Goal: Task Accomplishment & Management: Use online tool/utility

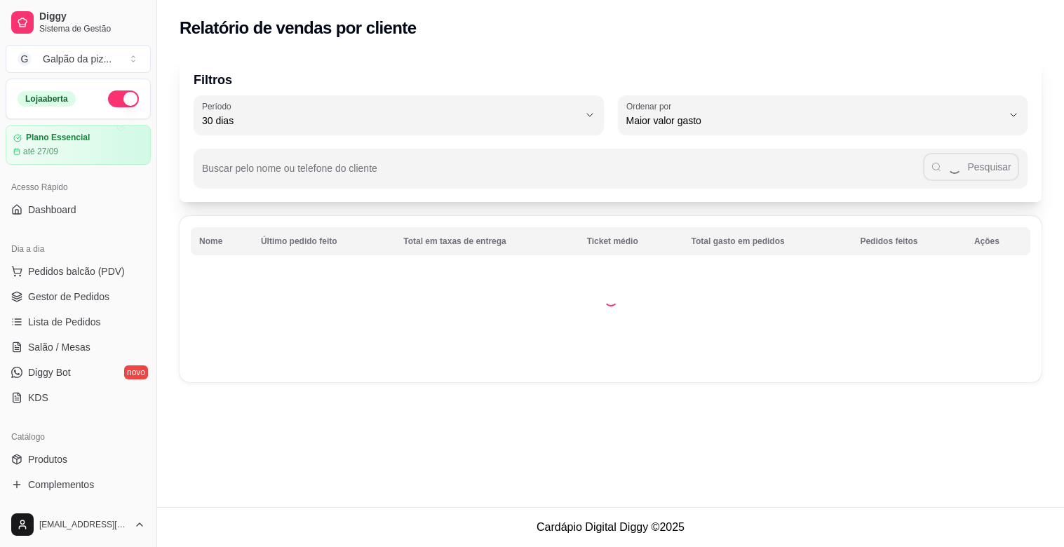
select select "30"
select select "HIGHEST_TOTAL_SPENT_WITH_ORDERS"
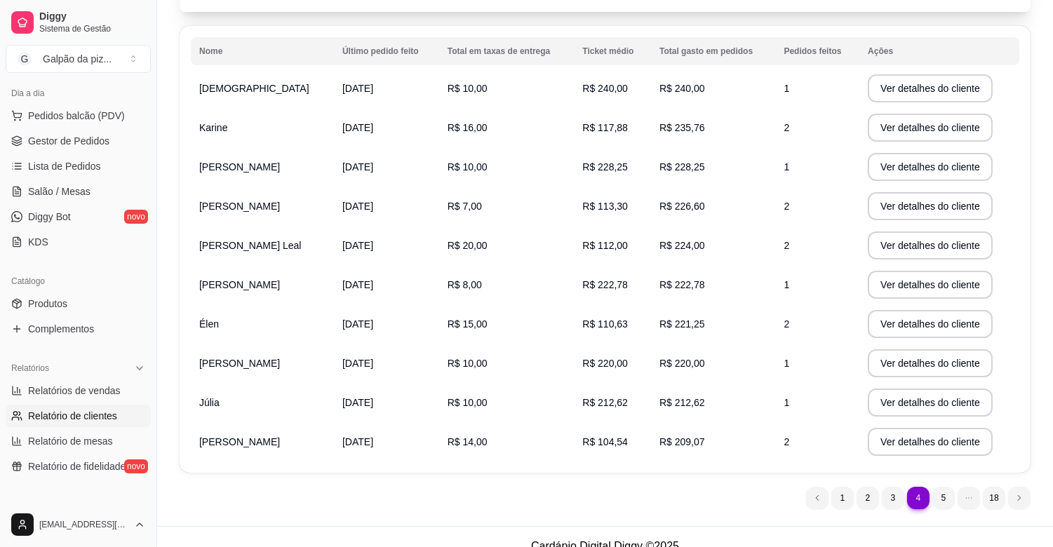
scroll to position [208, 0]
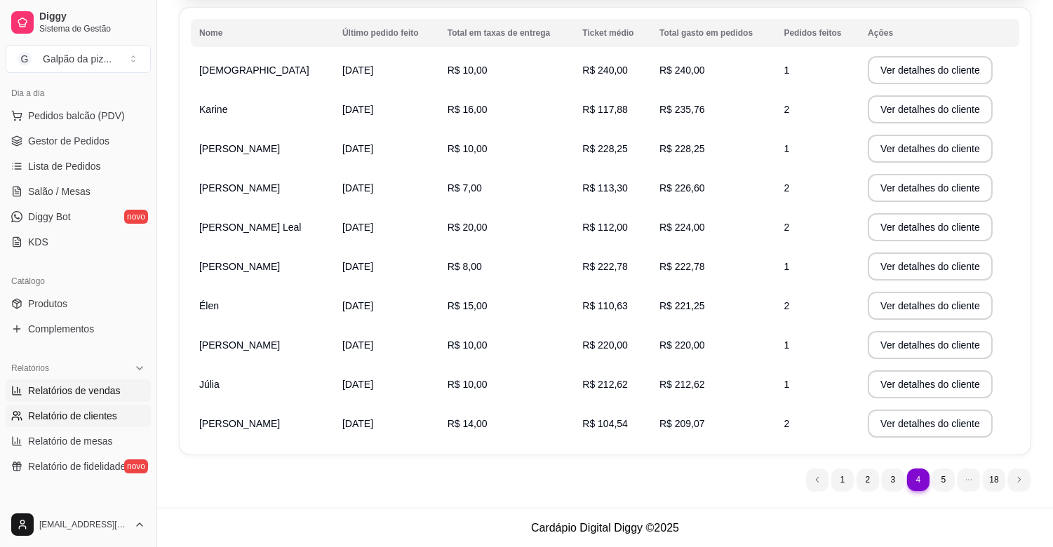
click at [107, 384] on span "Relatórios de vendas" at bounding box center [74, 391] width 93 height 14
select select "ALL"
select select "0"
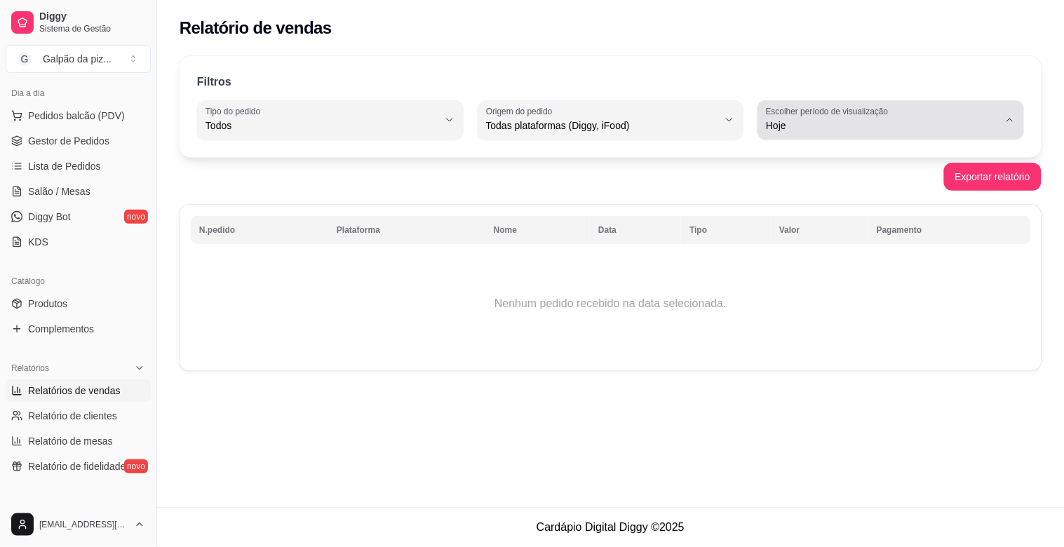
click at [893, 126] on span "Hoje" at bounding box center [882, 126] width 233 height 14
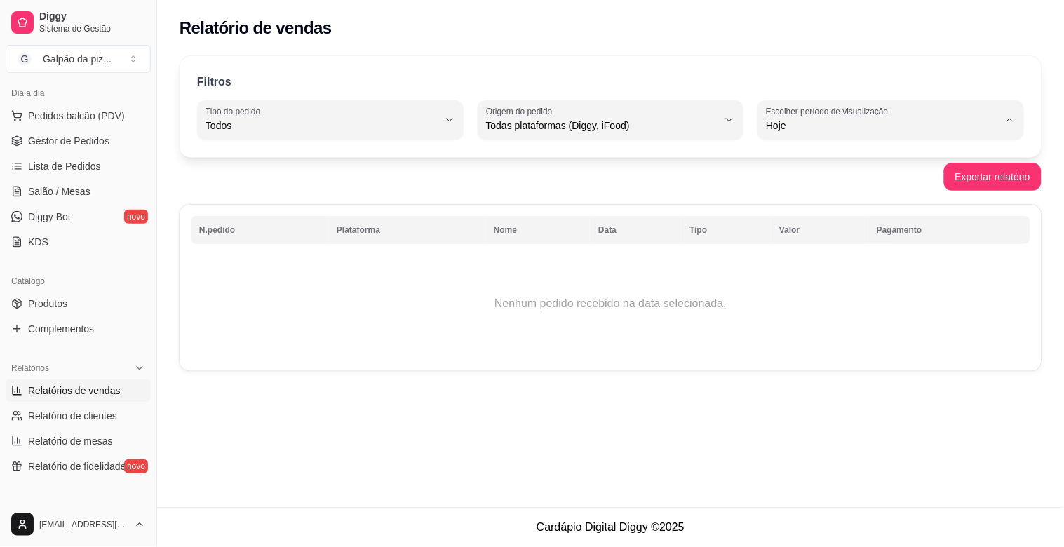
click at [840, 303] on span "Customizado" at bounding box center [884, 296] width 221 height 13
type input "-1"
select select "-1"
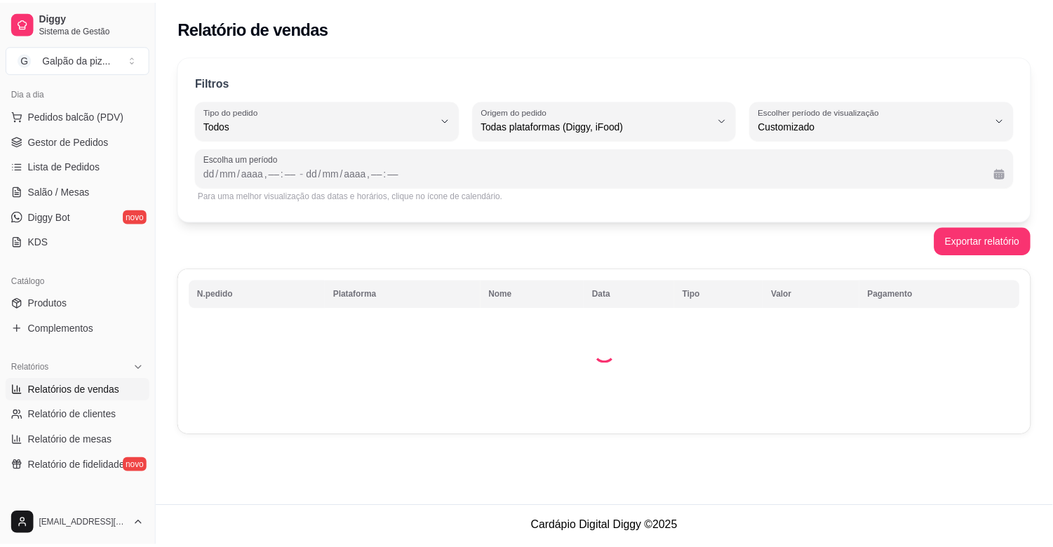
scroll to position [13, 0]
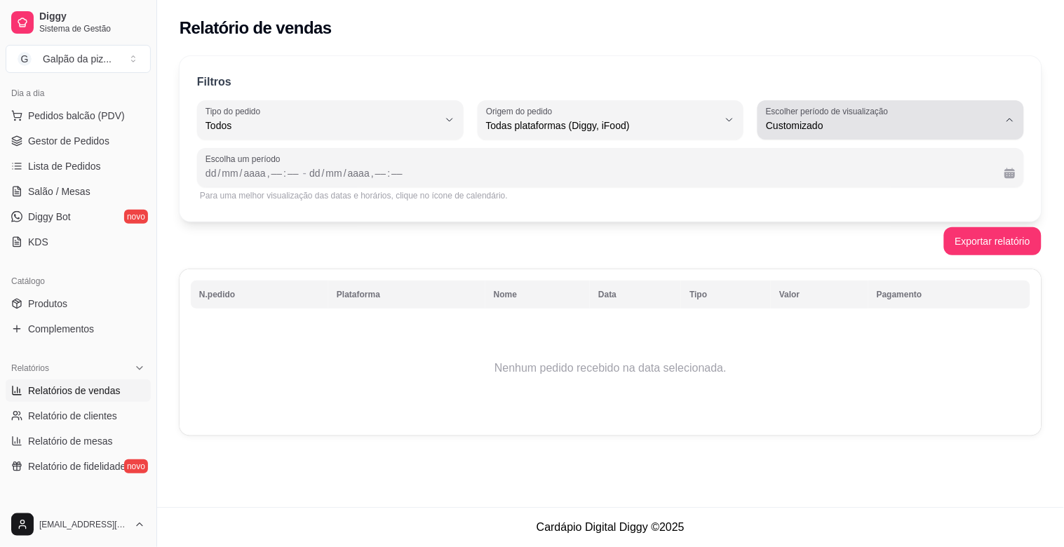
click at [1010, 117] on icon "button" at bounding box center [1010, 119] width 11 height 11
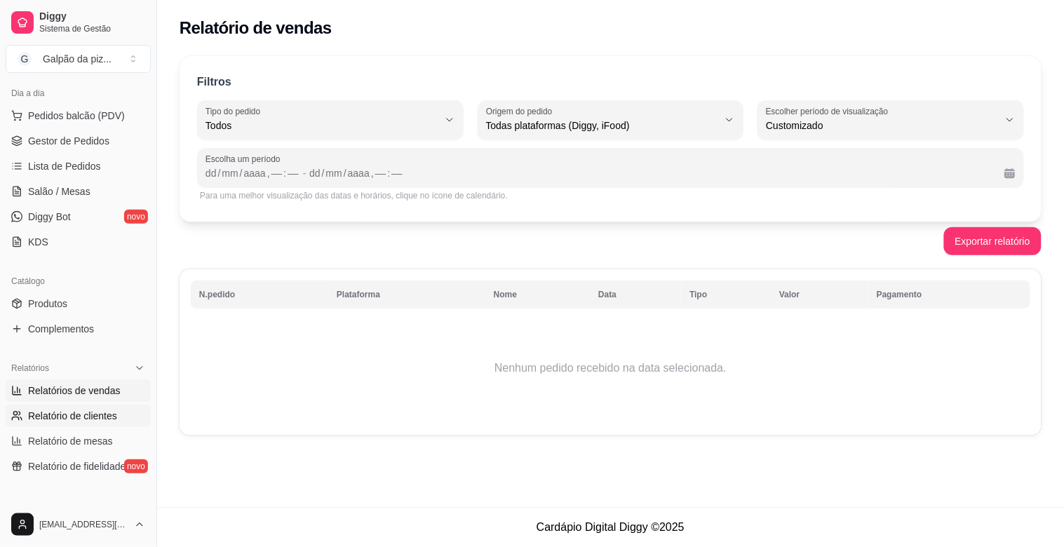
click at [70, 415] on span "Relatório de clientes" at bounding box center [72, 416] width 89 height 14
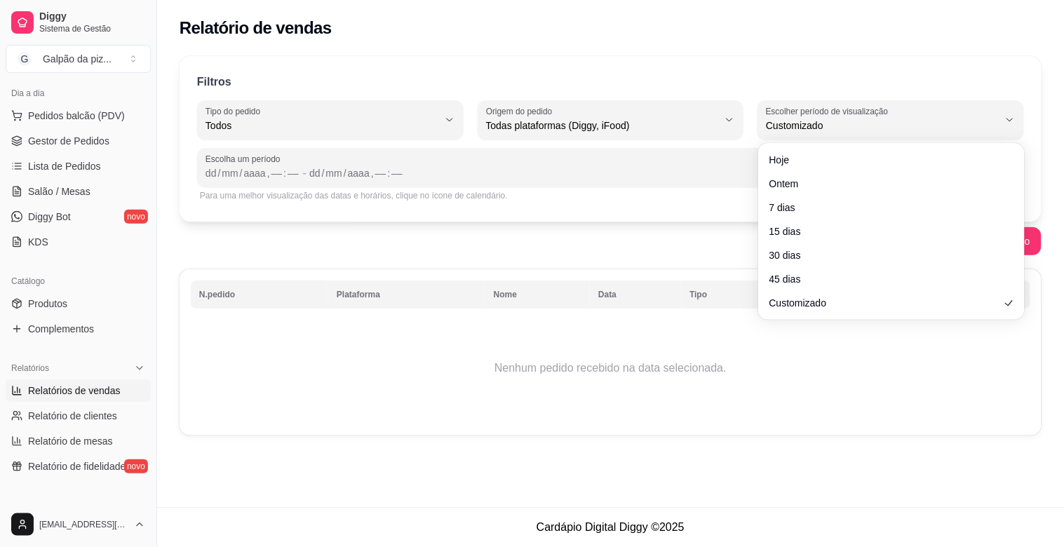
select select "30"
select select "HIGHEST_TOTAL_SPENT_WITH_ORDERS"
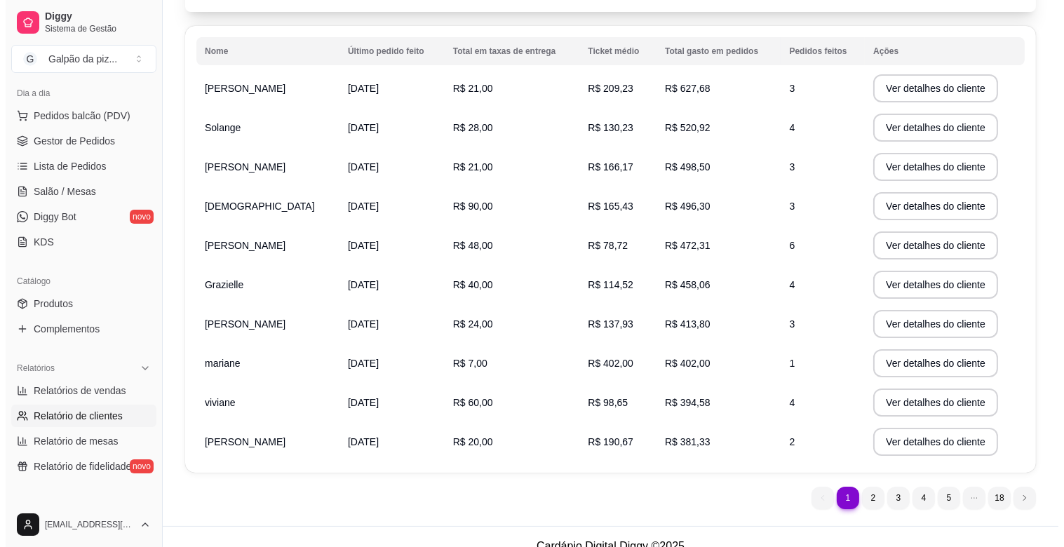
scroll to position [208, 0]
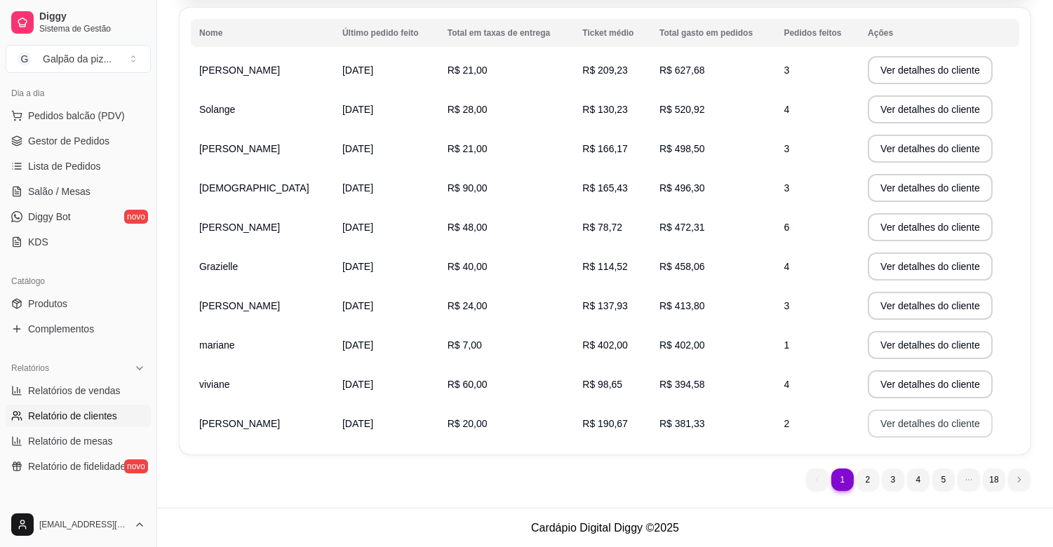
click at [922, 424] on button "Ver detalhes do cliente" at bounding box center [930, 424] width 125 height 28
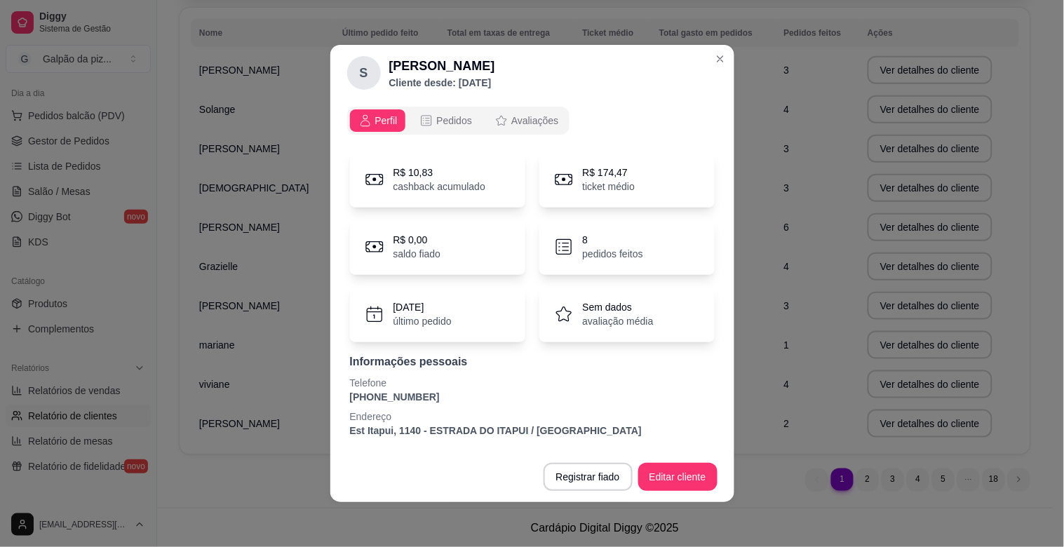
click at [422, 314] on p "último pedido" at bounding box center [423, 321] width 58 height 14
click at [445, 109] on button "Pedidos" at bounding box center [445, 120] width 69 height 22
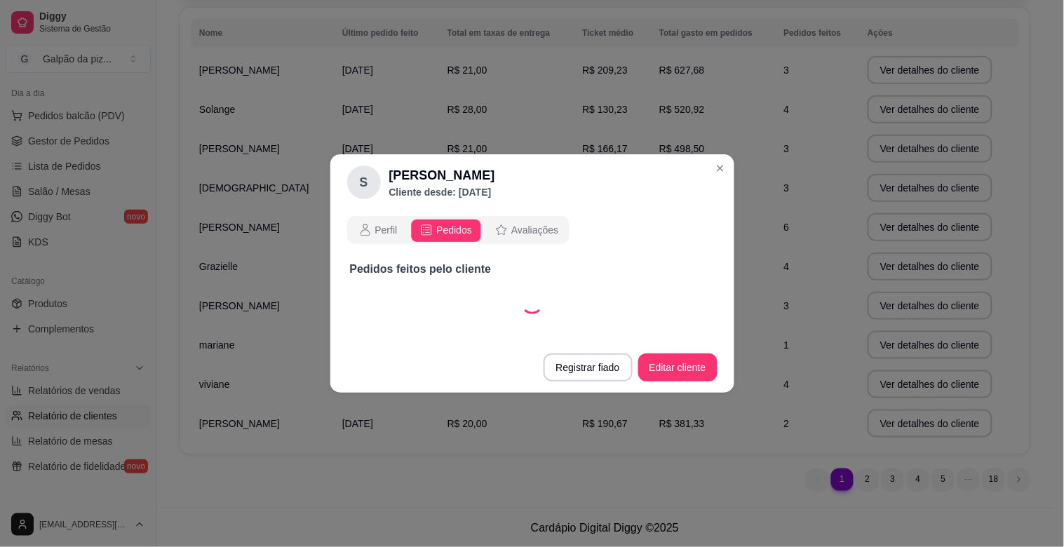
select select "30"
select select "ALL"
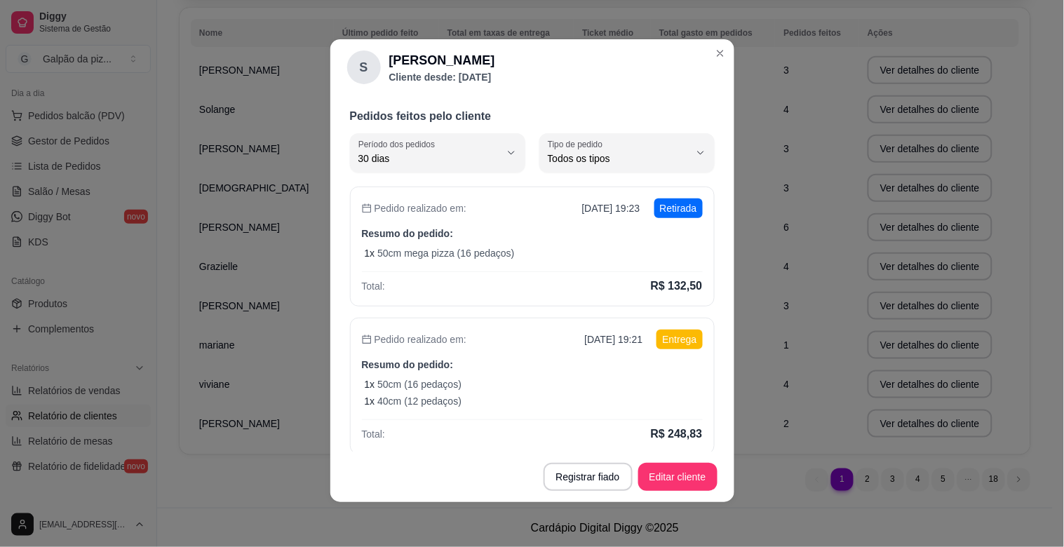
scroll to position [11, 0]
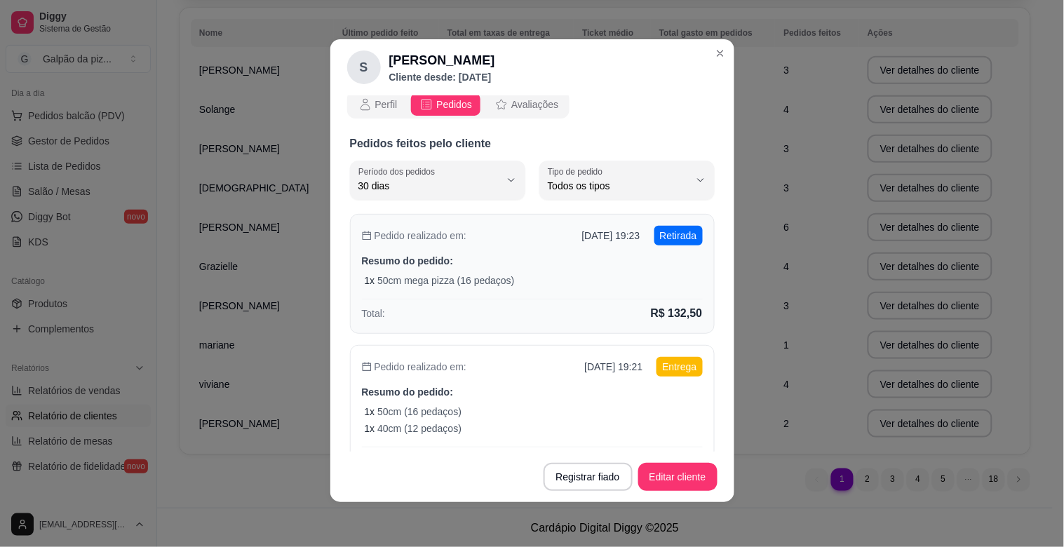
click at [422, 278] on p "50cm mega pizza (16 pedaços)" at bounding box center [445, 281] width 137 height 14
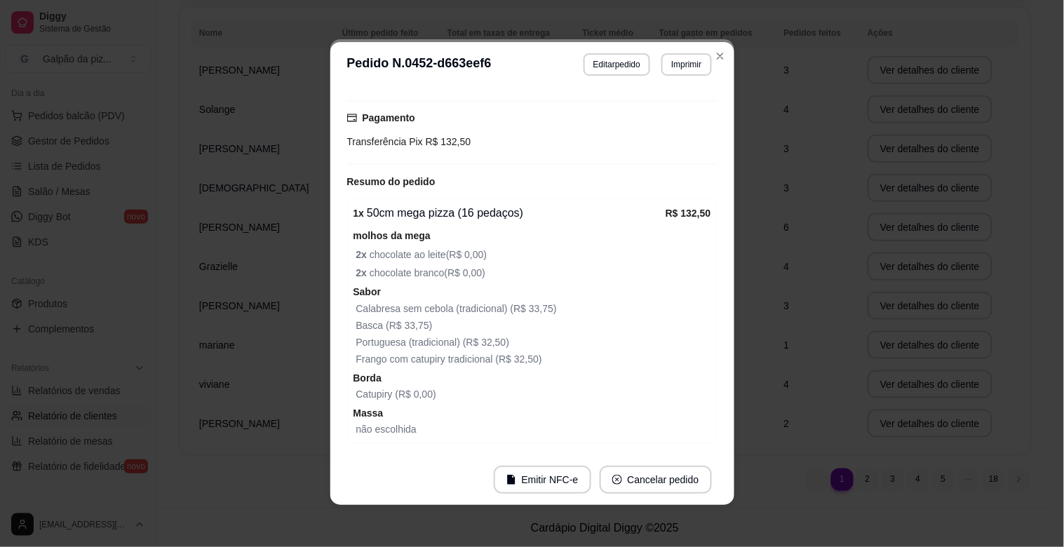
scroll to position [208, 0]
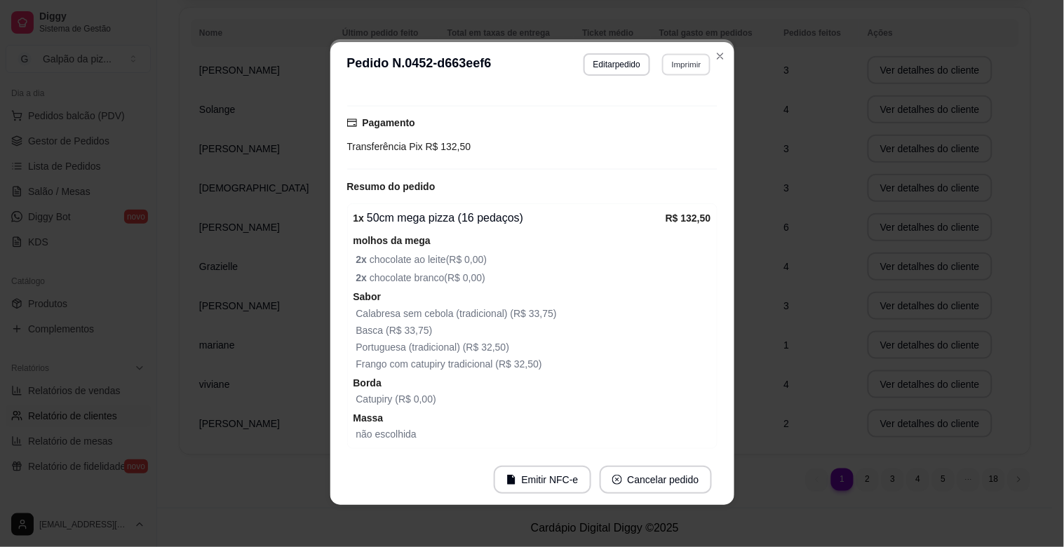
click at [687, 62] on button "Imprimir" at bounding box center [686, 64] width 48 height 22
click at [636, 113] on button "IMPRESSORA" at bounding box center [657, 115] width 102 height 22
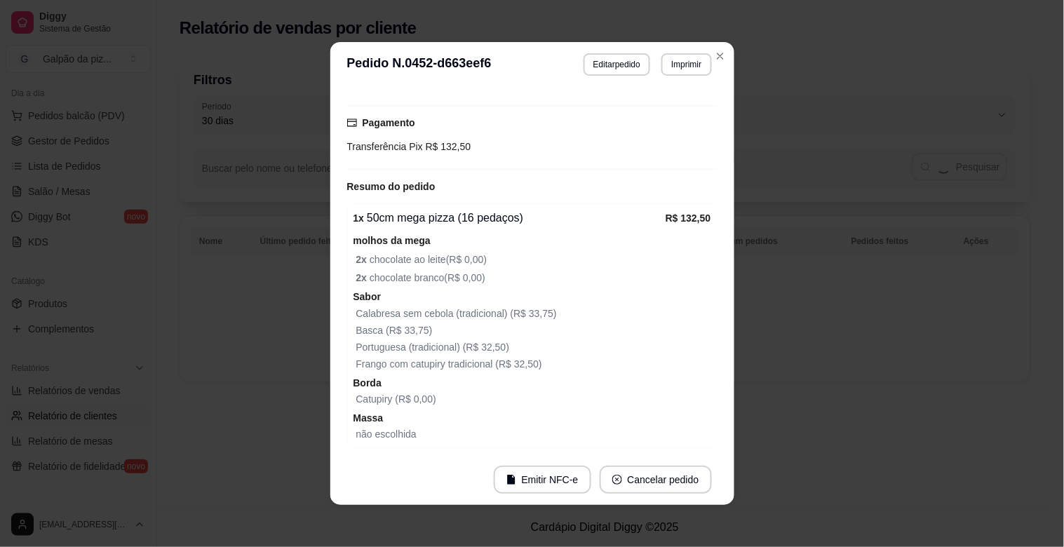
scroll to position [0, 0]
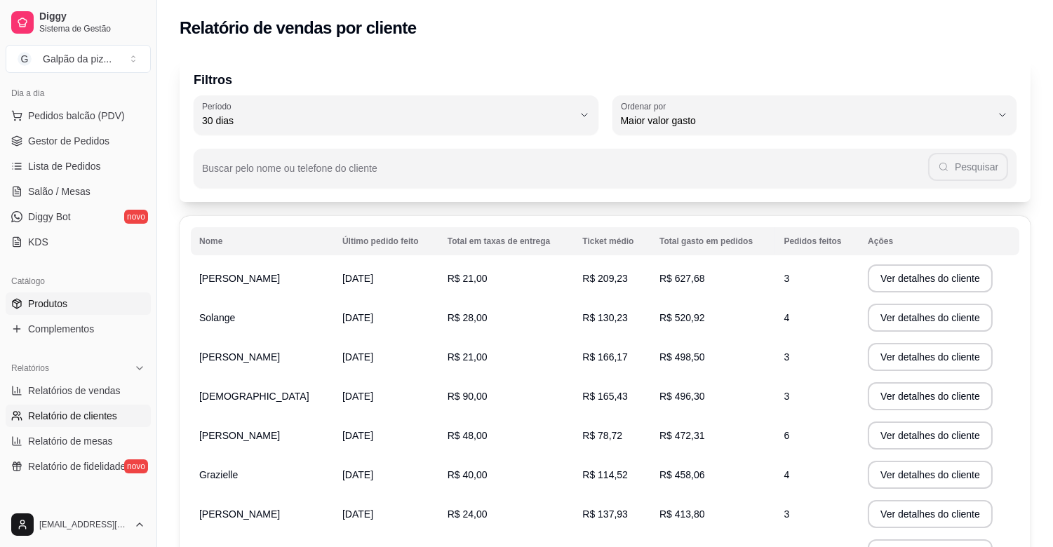
click at [42, 302] on span "Produtos" at bounding box center [47, 304] width 39 height 14
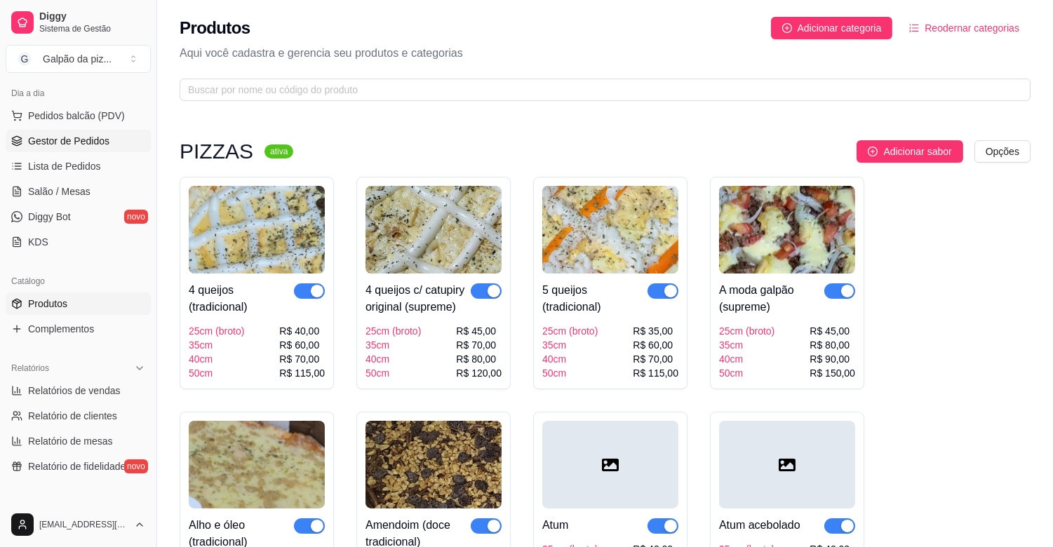
click at [58, 137] on span "Gestor de Pedidos" at bounding box center [68, 141] width 81 height 14
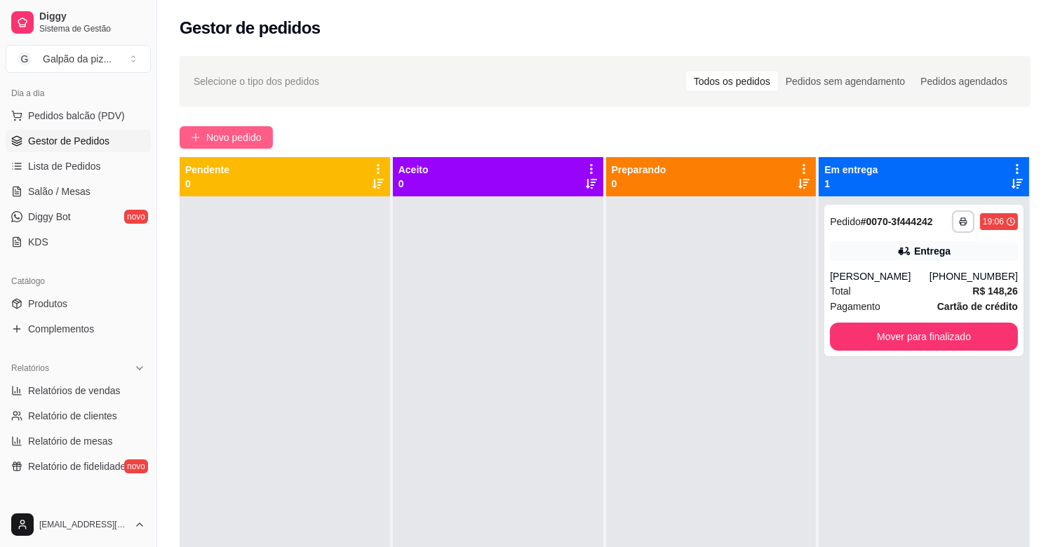
click at [256, 132] on span "Novo pedido" at bounding box center [233, 137] width 55 height 15
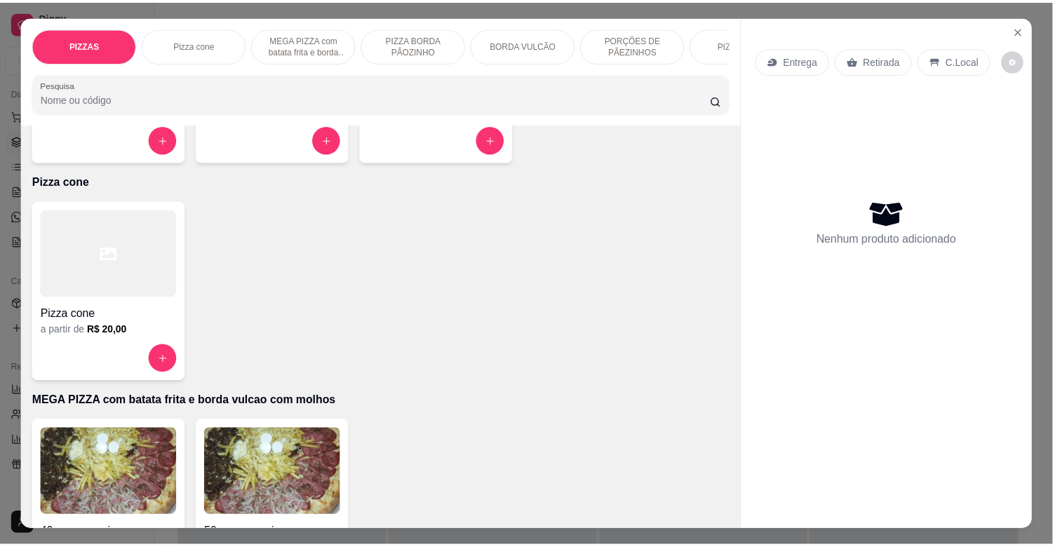
scroll to position [467, 0]
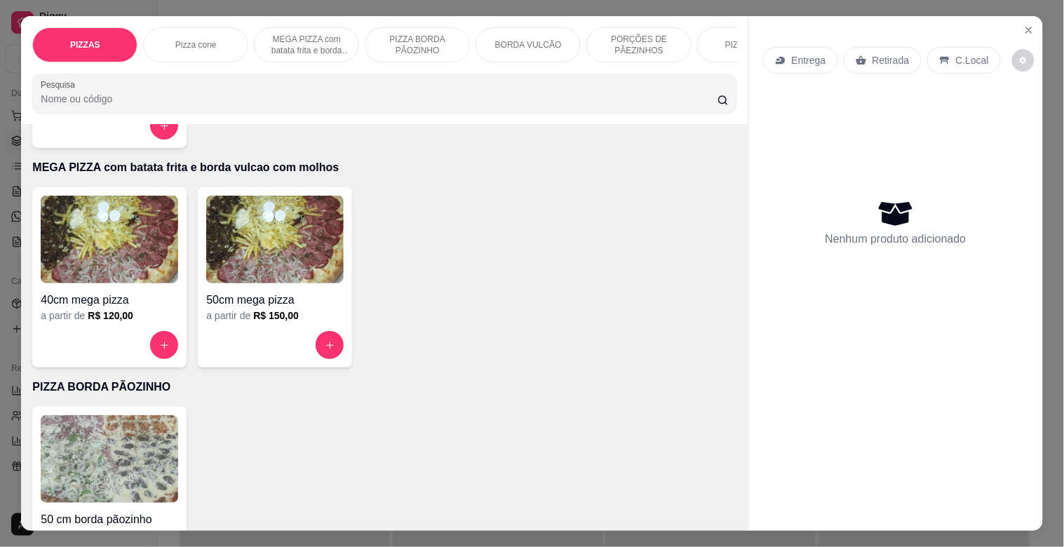
click at [267, 234] on img at bounding box center [274, 240] width 137 height 88
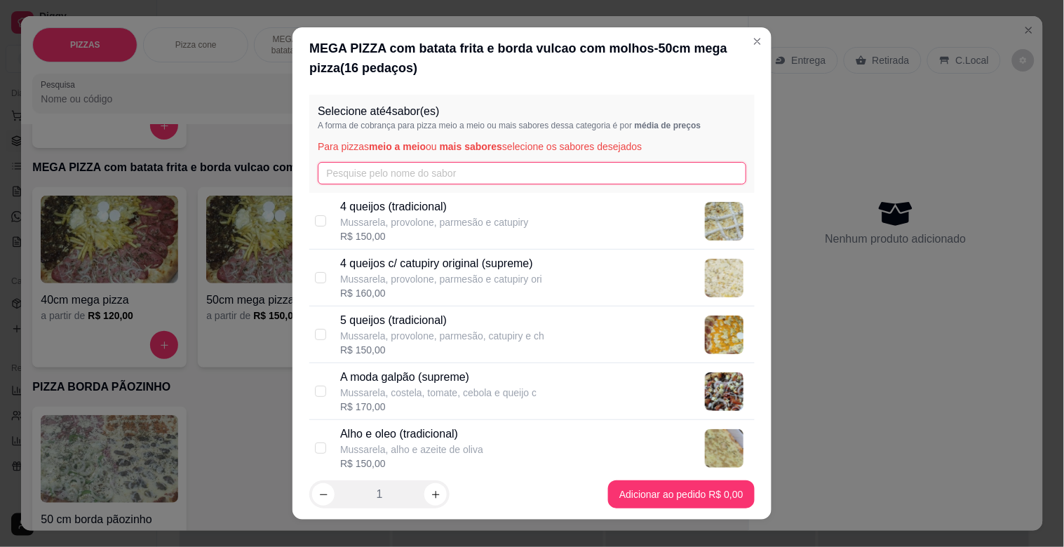
click at [381, 170] on input "text" at bounding box center [532, 173] width 429 height 22
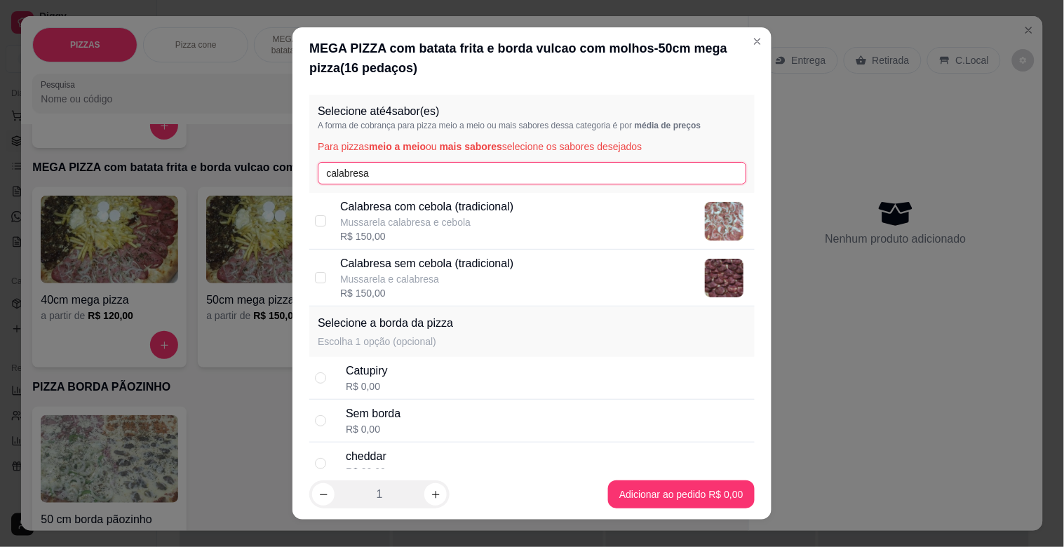
type input "calabresa"
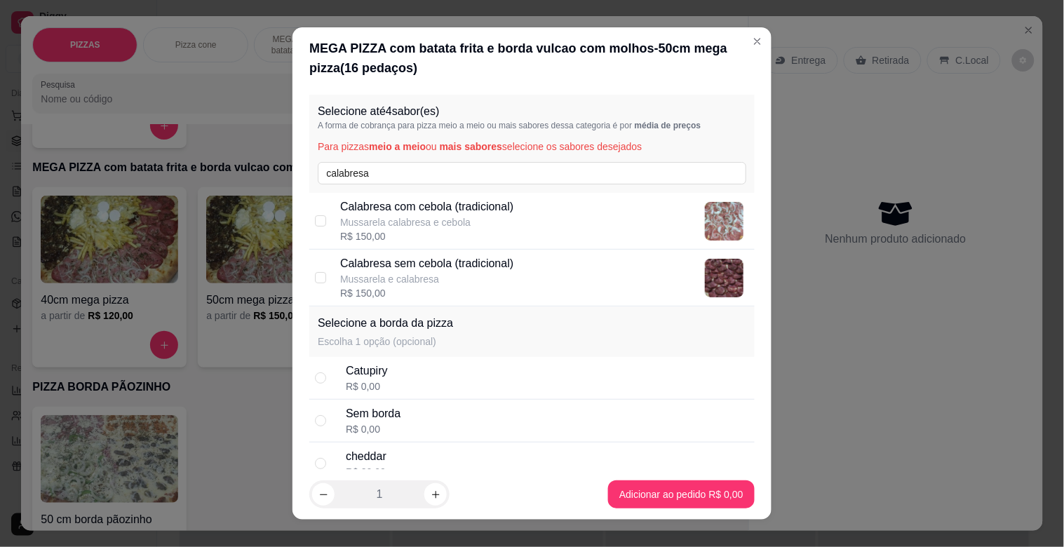
click at [309, 271] on div "Calabresa sem cebola (tradicional) Mussarela e calabresa R$ 150,00" at bounding box center [531, 278] width 445 height 57
checkbox input "true"
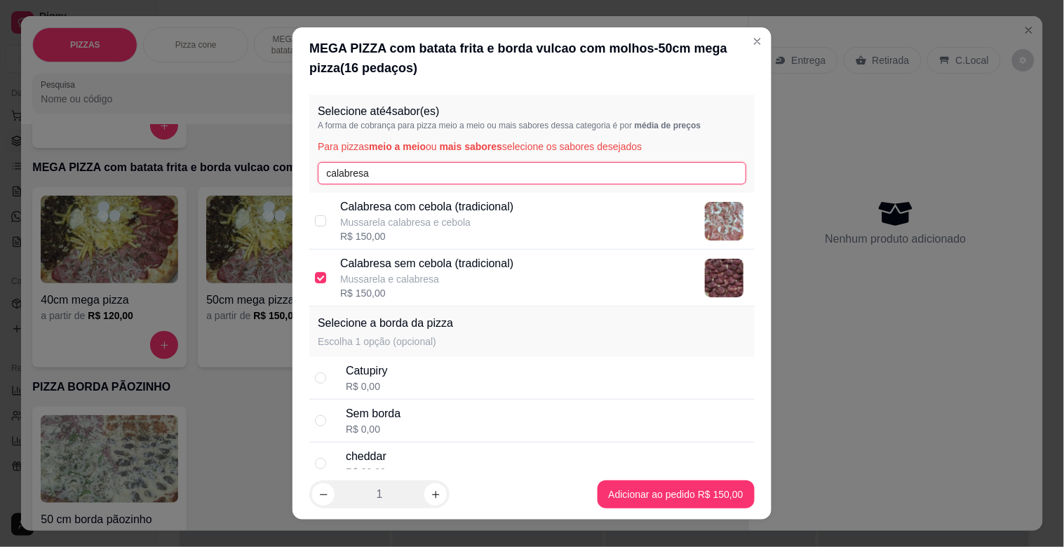
click at [380, 170] on input "calabresa" at bounding box center [532, 173] width 429 height 22
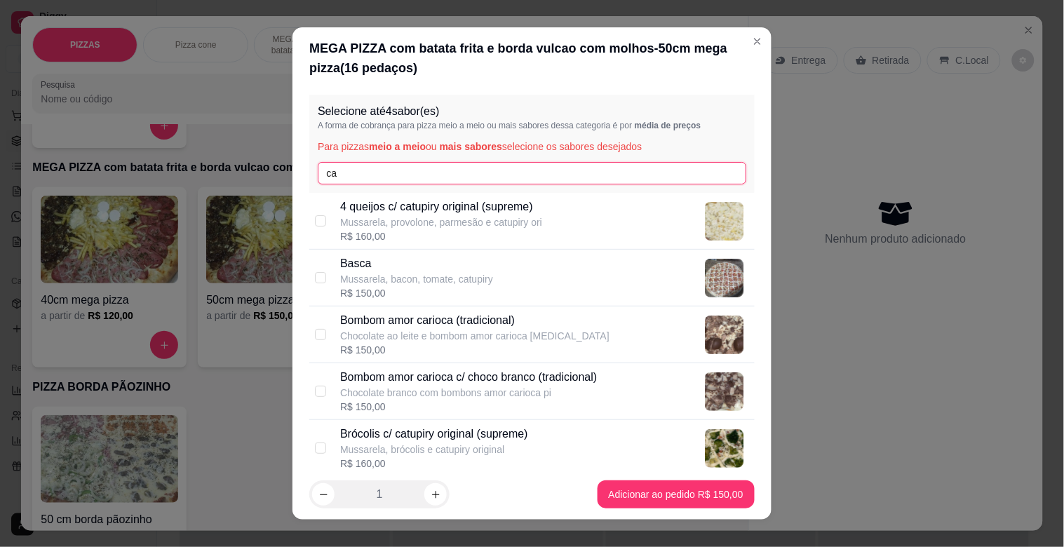
type input "c"
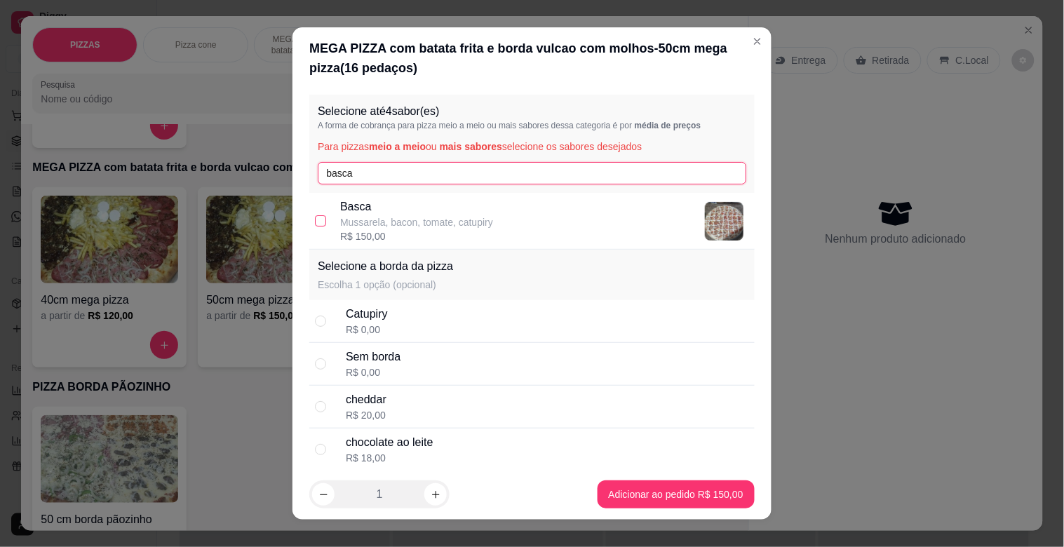
type input "basca"
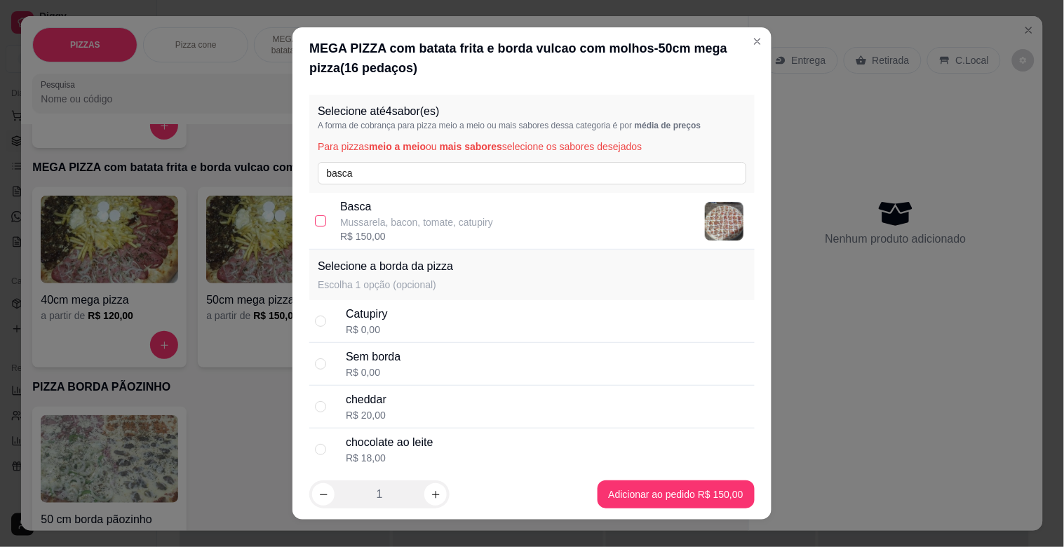
click at [315, 220] on input "checkbox" at bounding box center [320, 220] width 11 height 11
checkbox input "true"
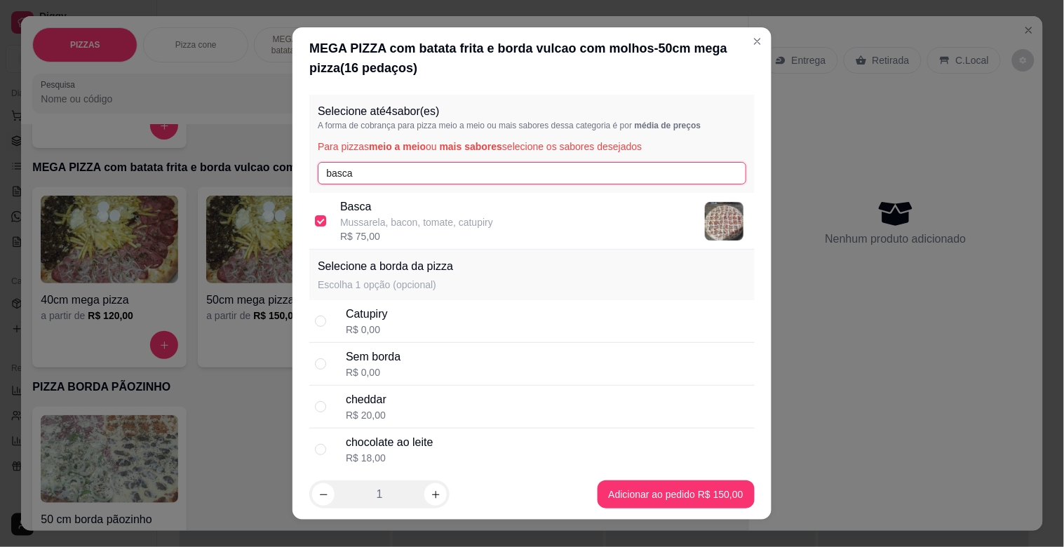
click at [354, 177] on input "basca" at bounding box center [532, 173] width 429 height 22
type input "b"
type input "port"
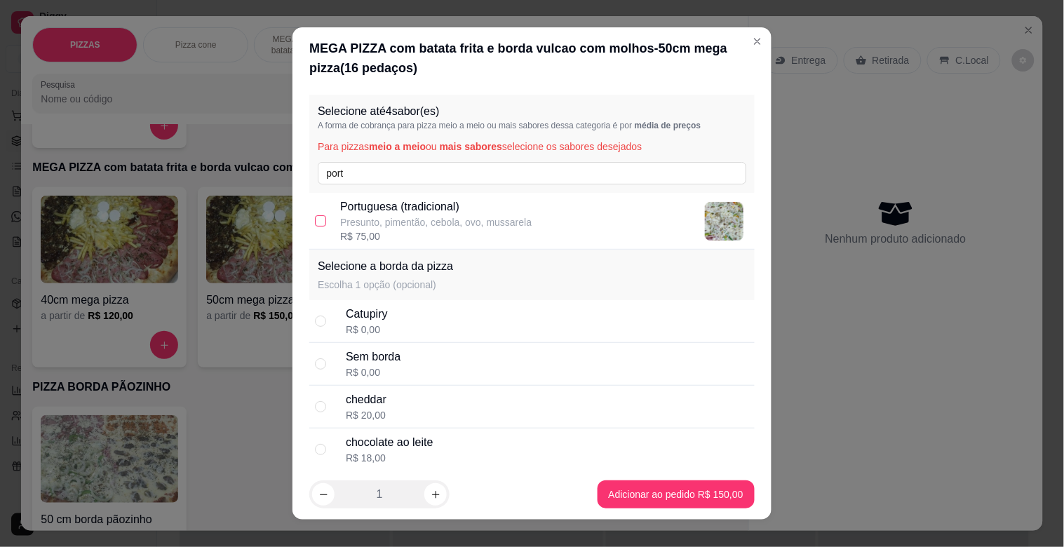
click at [316, 221] on input "checkbox" at bounding box center [320, 220] width 11 height 11
checkbox input "true"
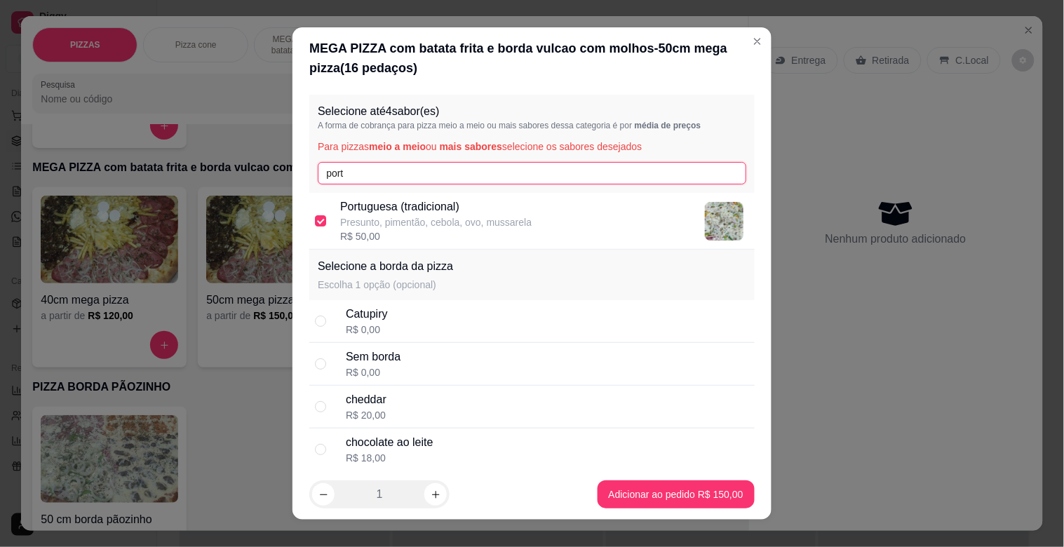
click at [356, 175] on input "port" at bounding box center [532, 173] width 429 height 22
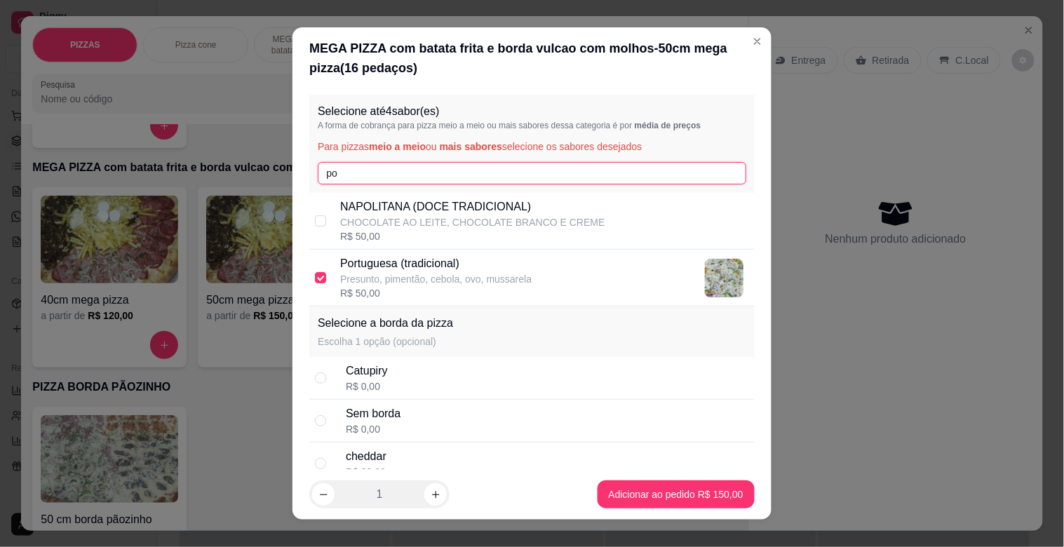
type input "p"
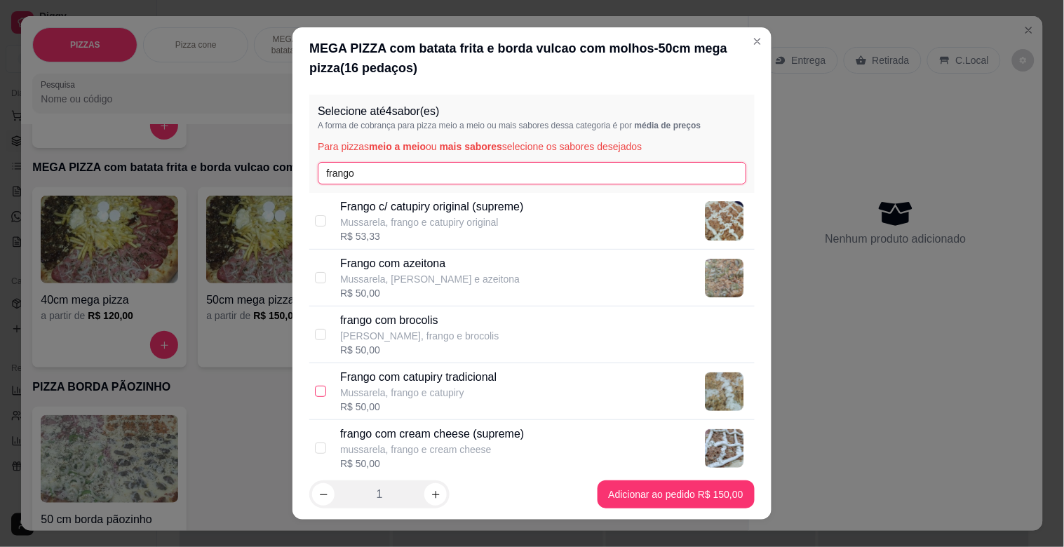
type input "frango"
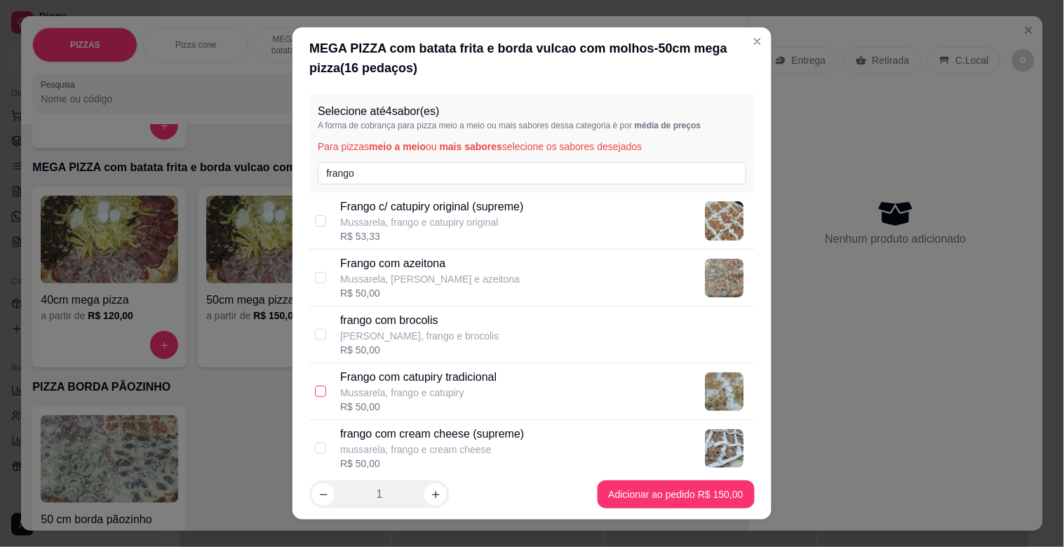
click at [315, 389] on input "checkbox" at bounding box center [320, 391] width 11 height 11
checkbox input "true"
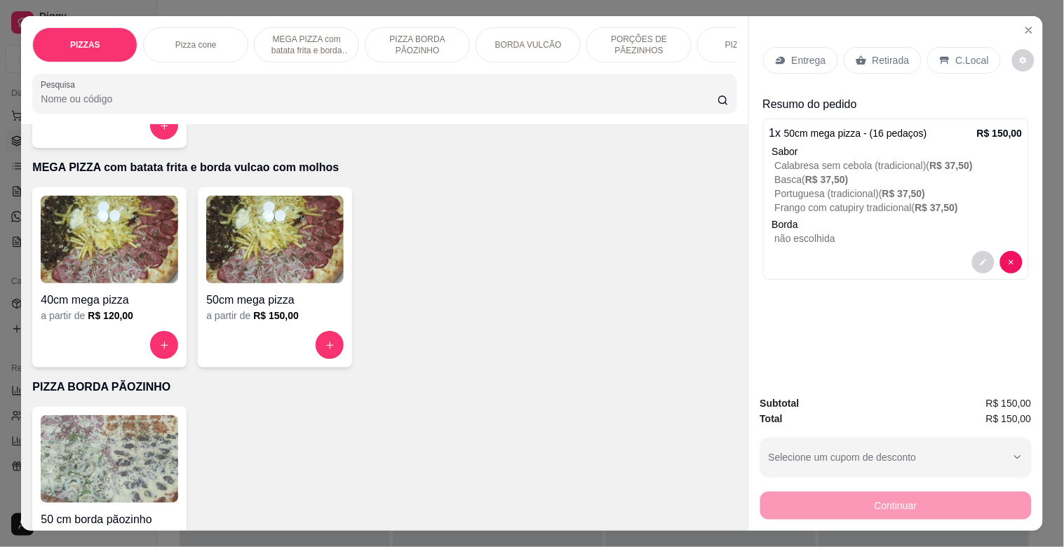
click at [882, 53] on p "Retirada" at bounding box center [891, 60] width 37 height 14
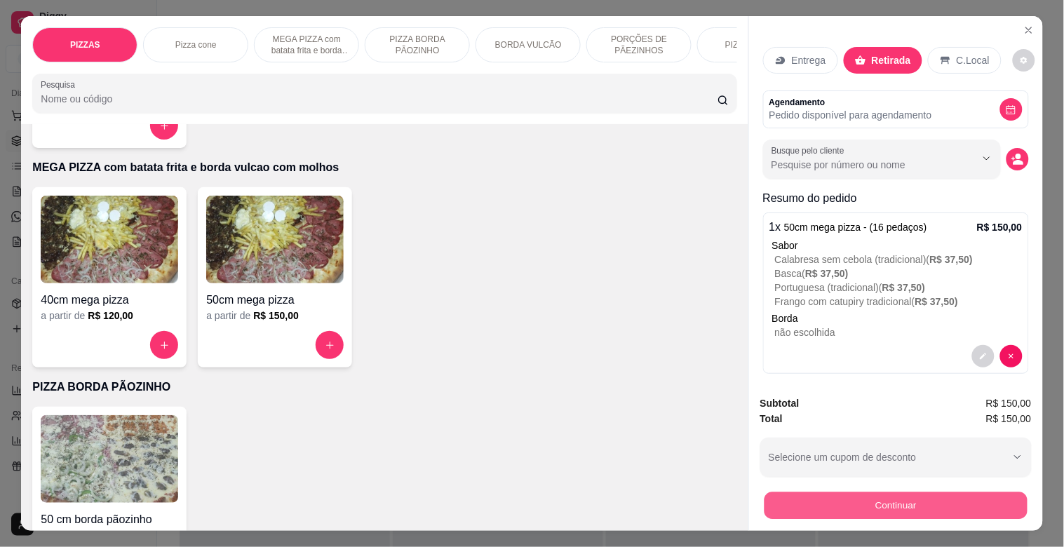
click at [831, 501] on button "Continuar" at bounding box center [895, 505] width 263 height 27
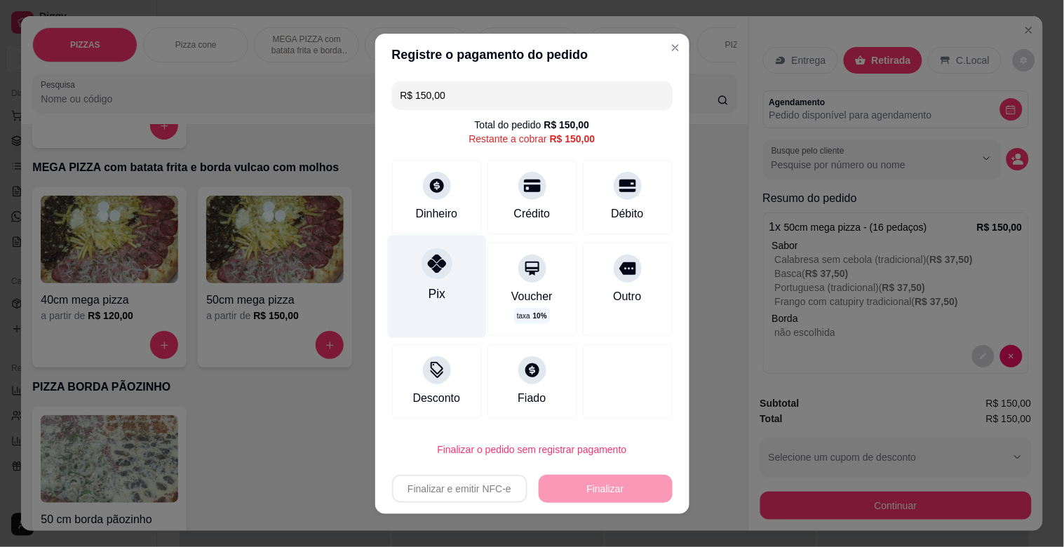
click at [427, 271] on icon at bounding box center [436, 263] width 18 height 18
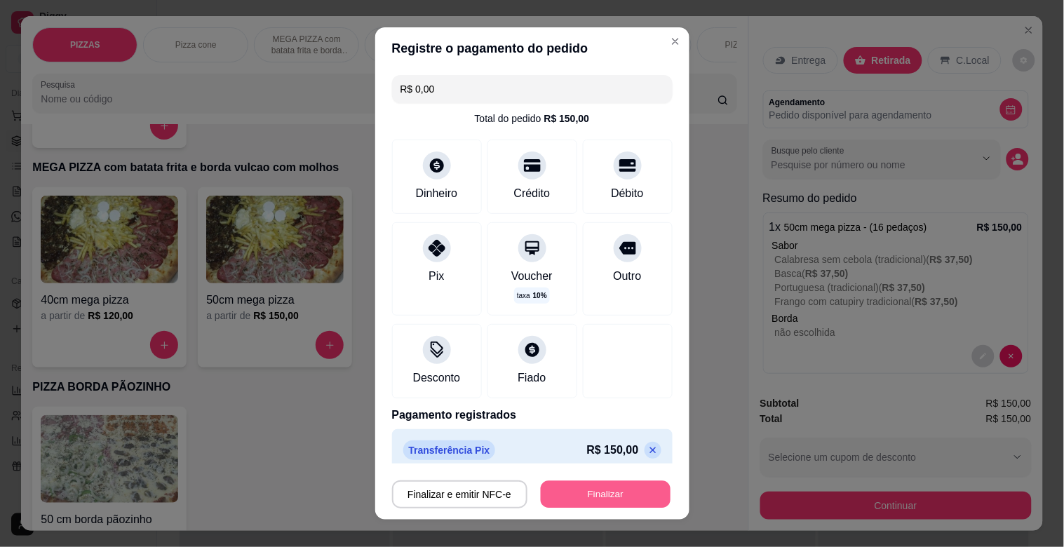
click at [597, 492] on button "Finalizar" at bounding box center [606, 494] width 130 height 27
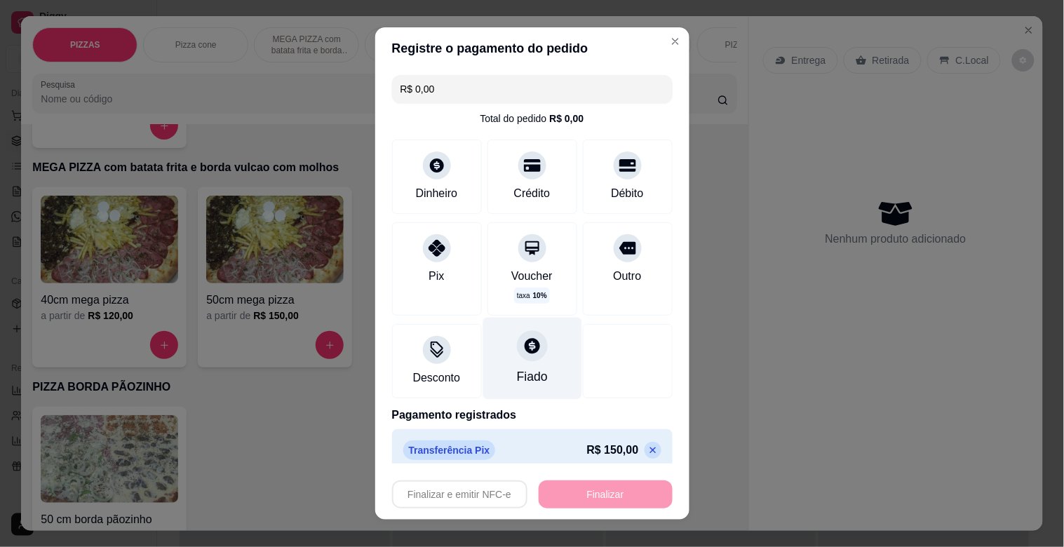
type input "-R$ 150,00"
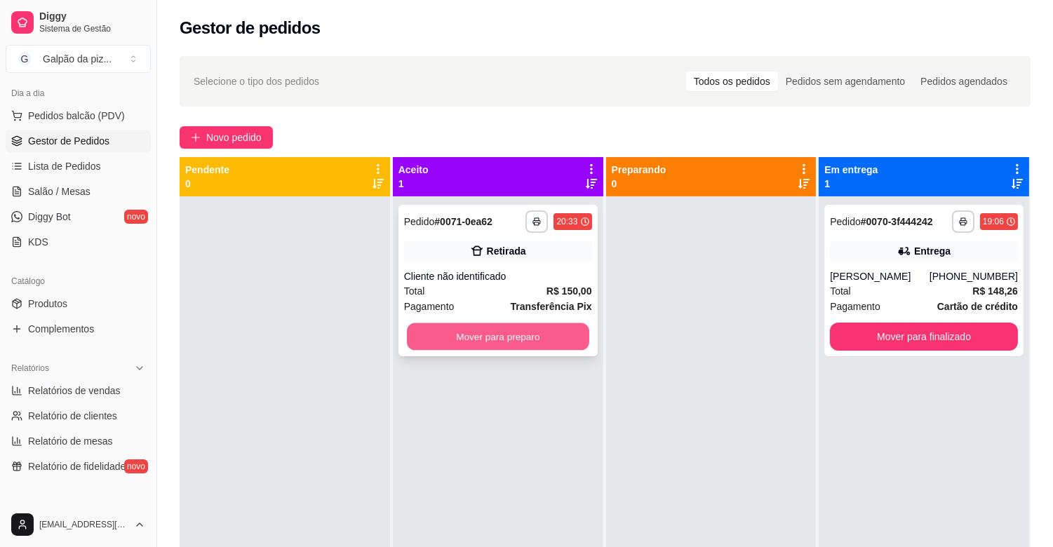
click at [514, 342] on button "Mover para preparo" at bounding box center [498, 336] width 182 height 27
